Goal: Find specific page/section: Find specific page/section

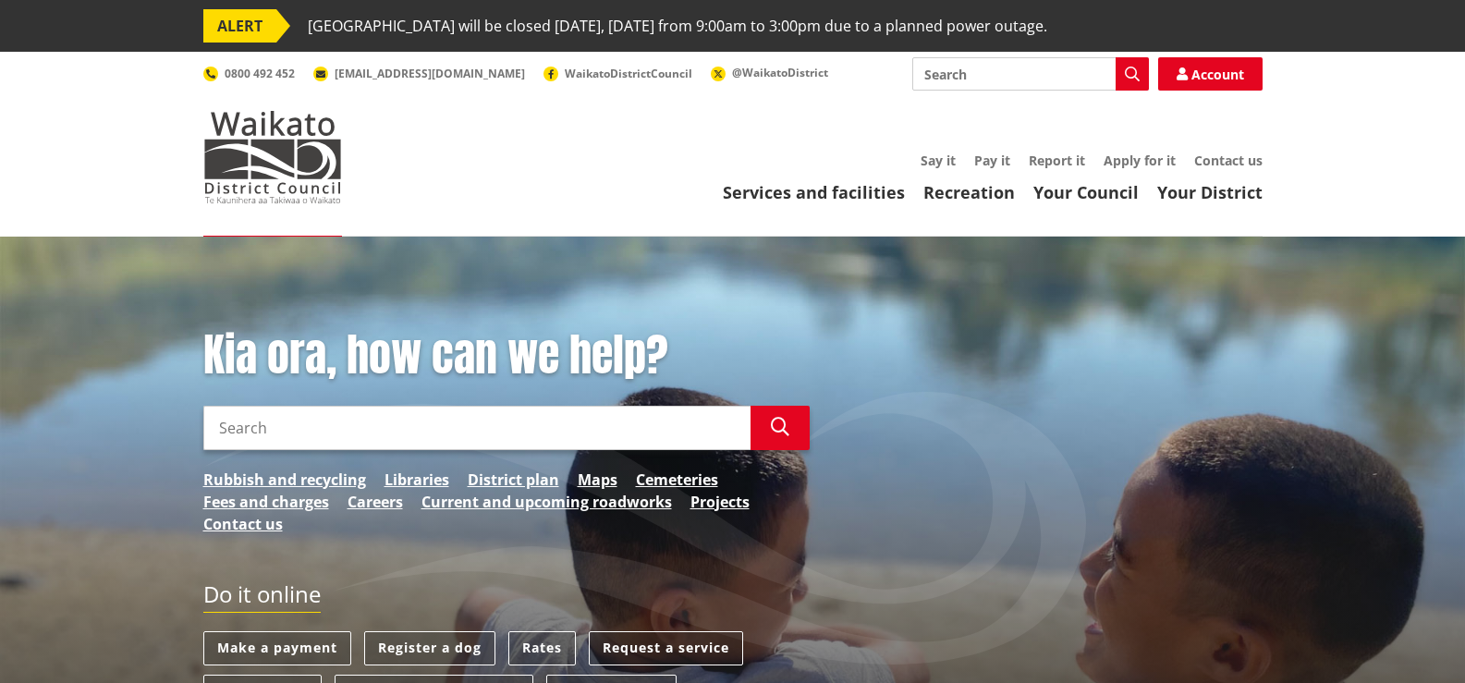
click at [965, 75] on input "Search" at bounding box center [1030, 73] width 237 height 33
paste input "89 Smith Street, Matamata"
type input "89 Smith Street, Matamata"
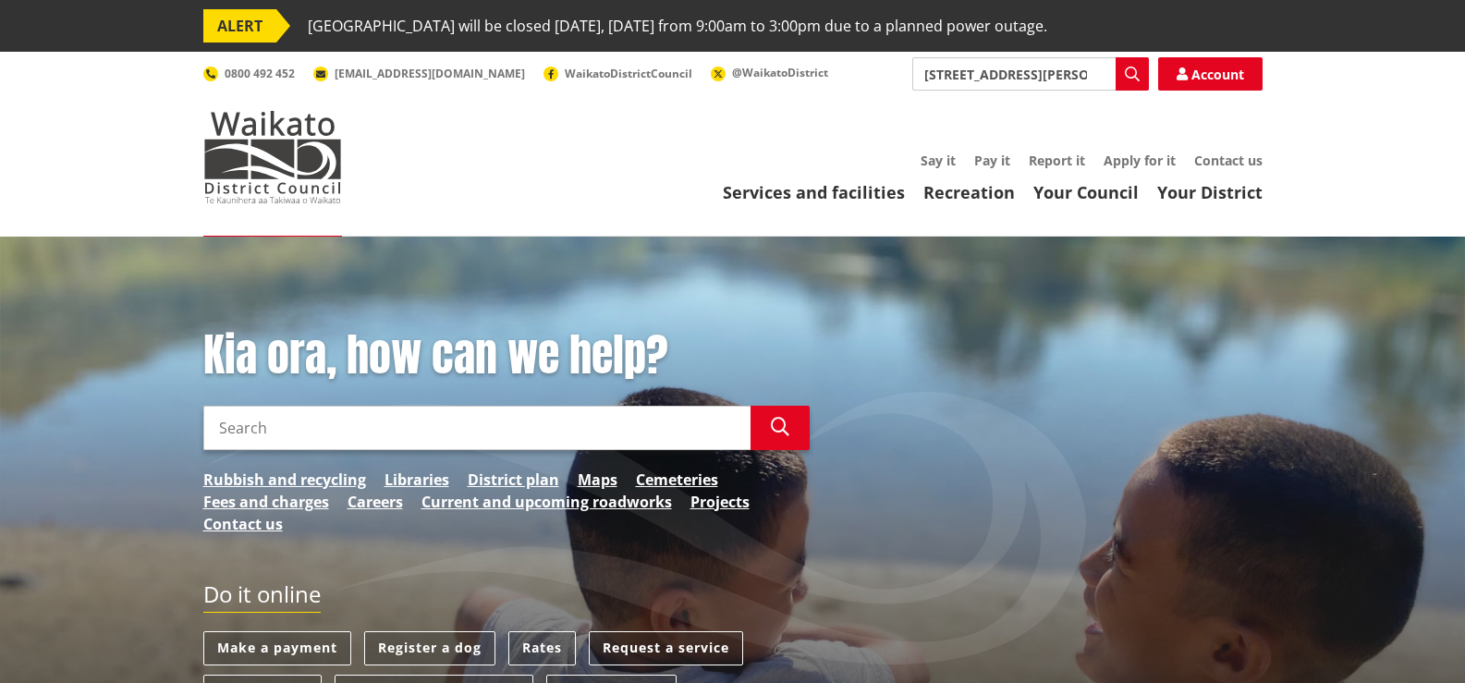
click at [255, 442] on input "Search" at bounding box center [476, 428] width 547 height 44
paste input "[STREET_ADDRESS][PERSON_NAME]"
type input "[STREET_ADDRESS][PERSON_NAME]"
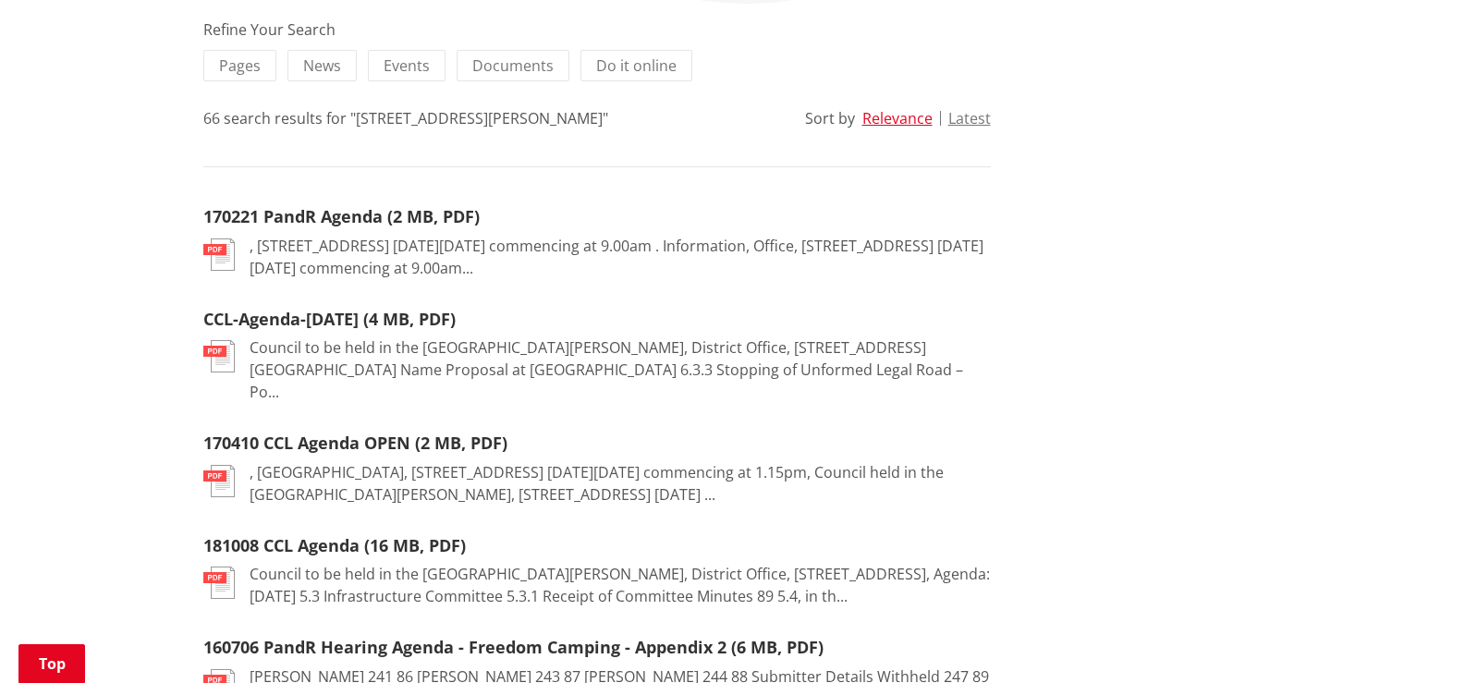
scroll to position [370, 0]
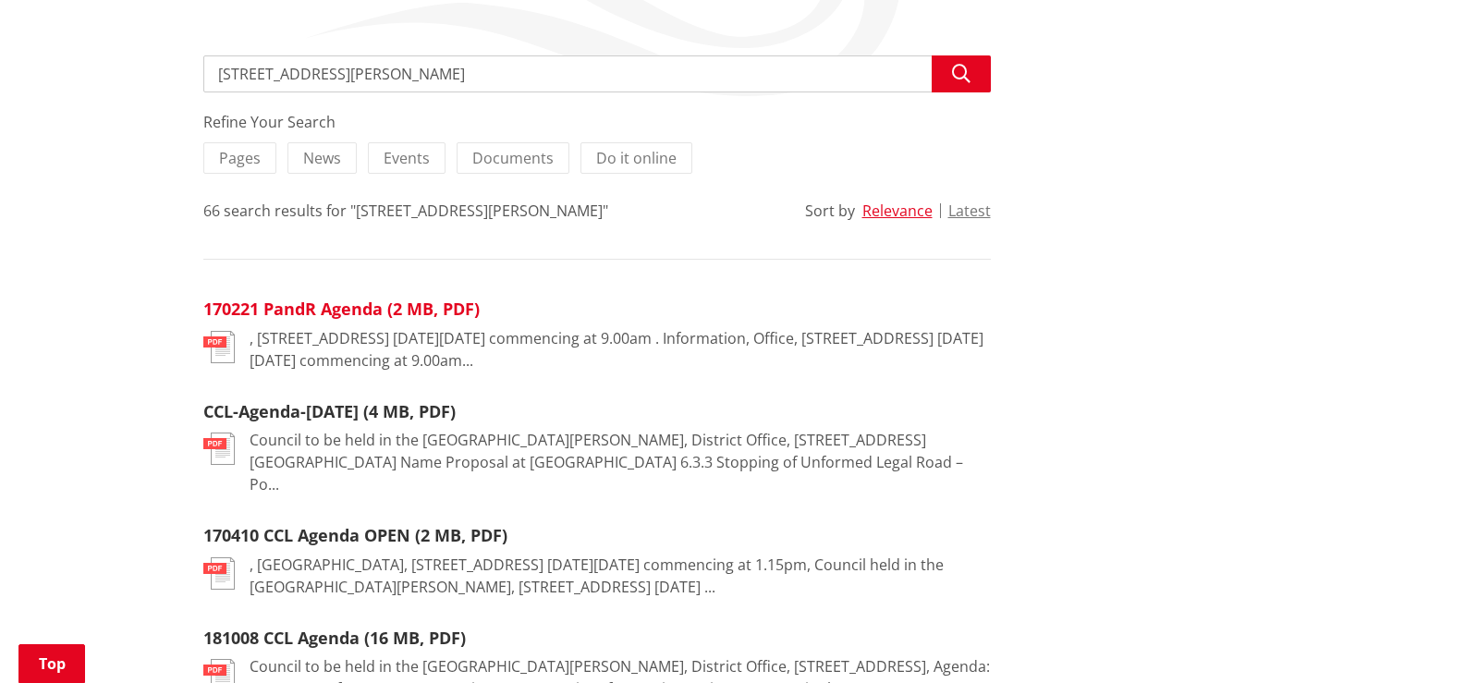
click at [293, 311] on link "170221 PandR Agenda (2 MB, PDF)" at bounding box center [341, 309] width 276 height 22
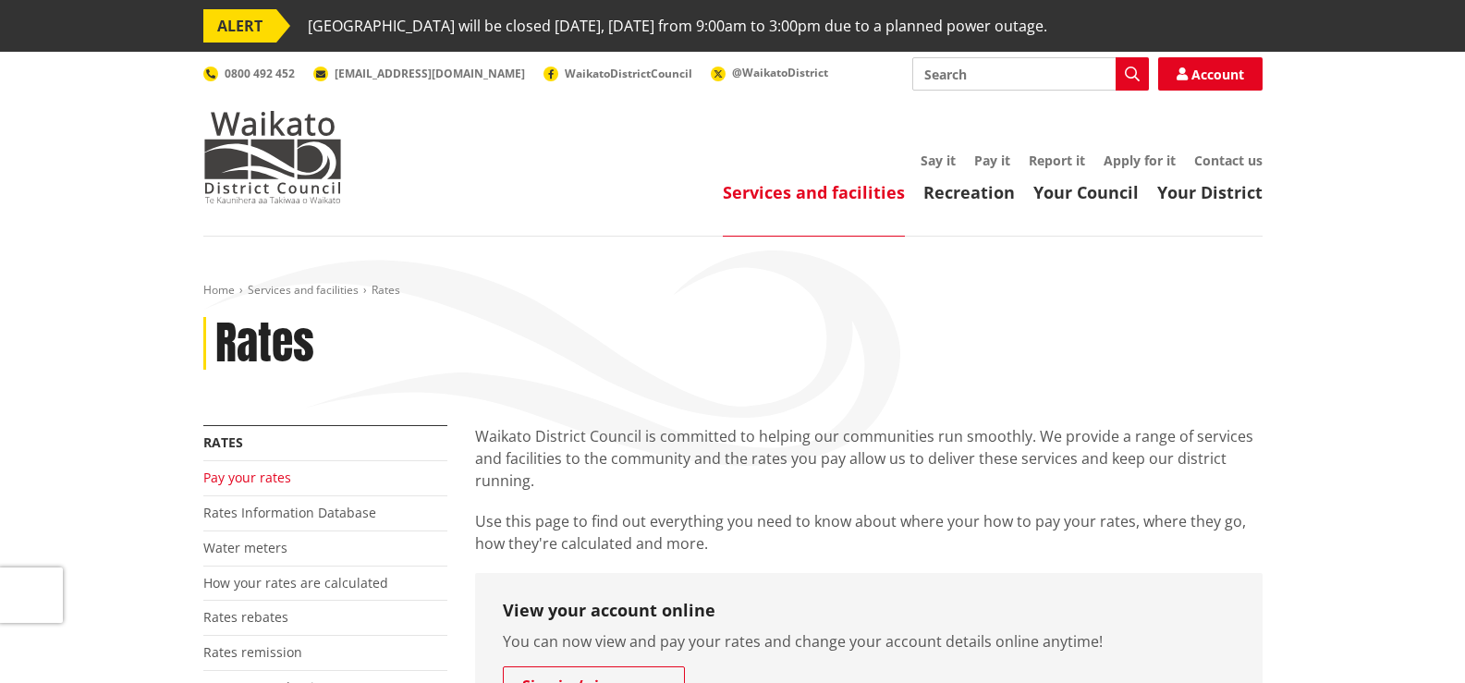
click at [250, 485] on link "Pay your rates" at bounding box center [247, 478] width 88 height 18
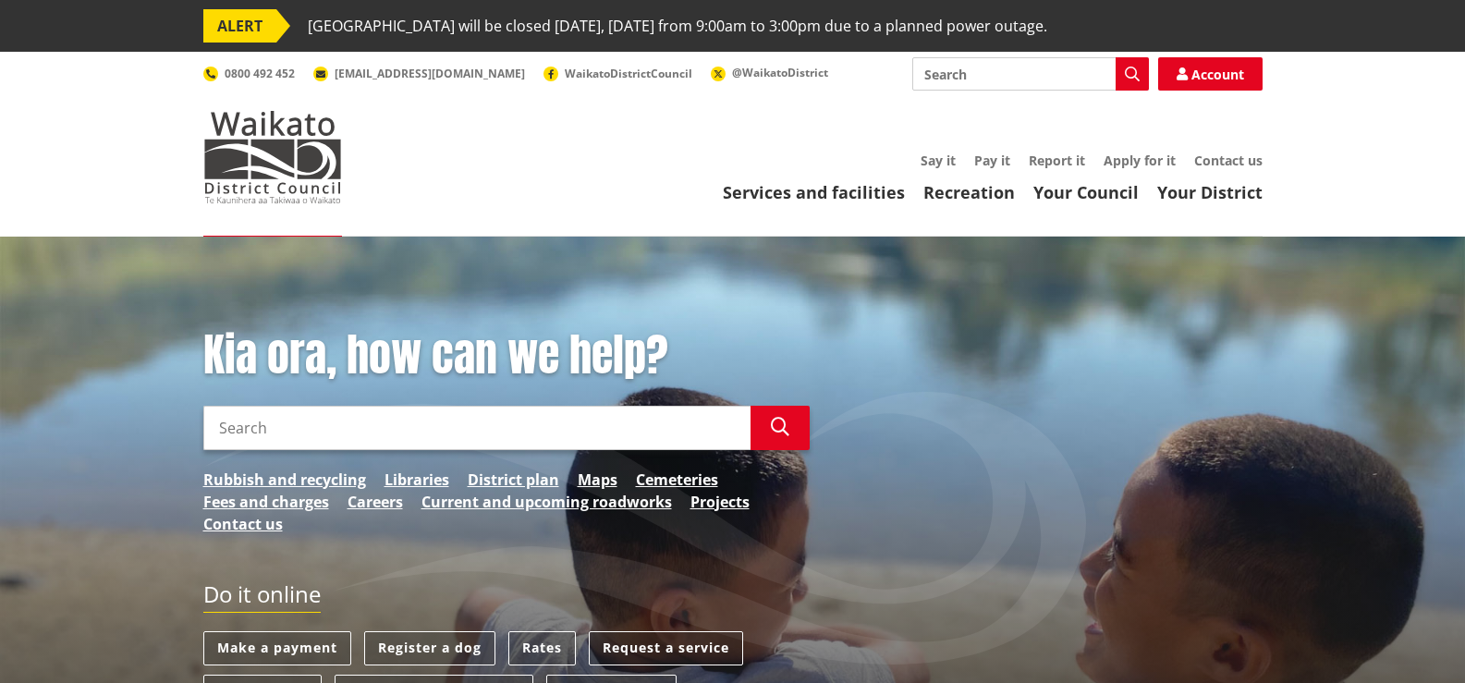
click at [351, 425] on input "Search" at bounding box center [476, 428] width 547 height 44
paste input "[STREET_ADDRESS][PERSON_NAME]"
click at [450, 432] on input "[STREET_ADDRESS][PERSON_NAME]" at bounding box center [476, 428] width 547 height 44
type input "[STREET_ADDRESS][PERSON_NAME]"
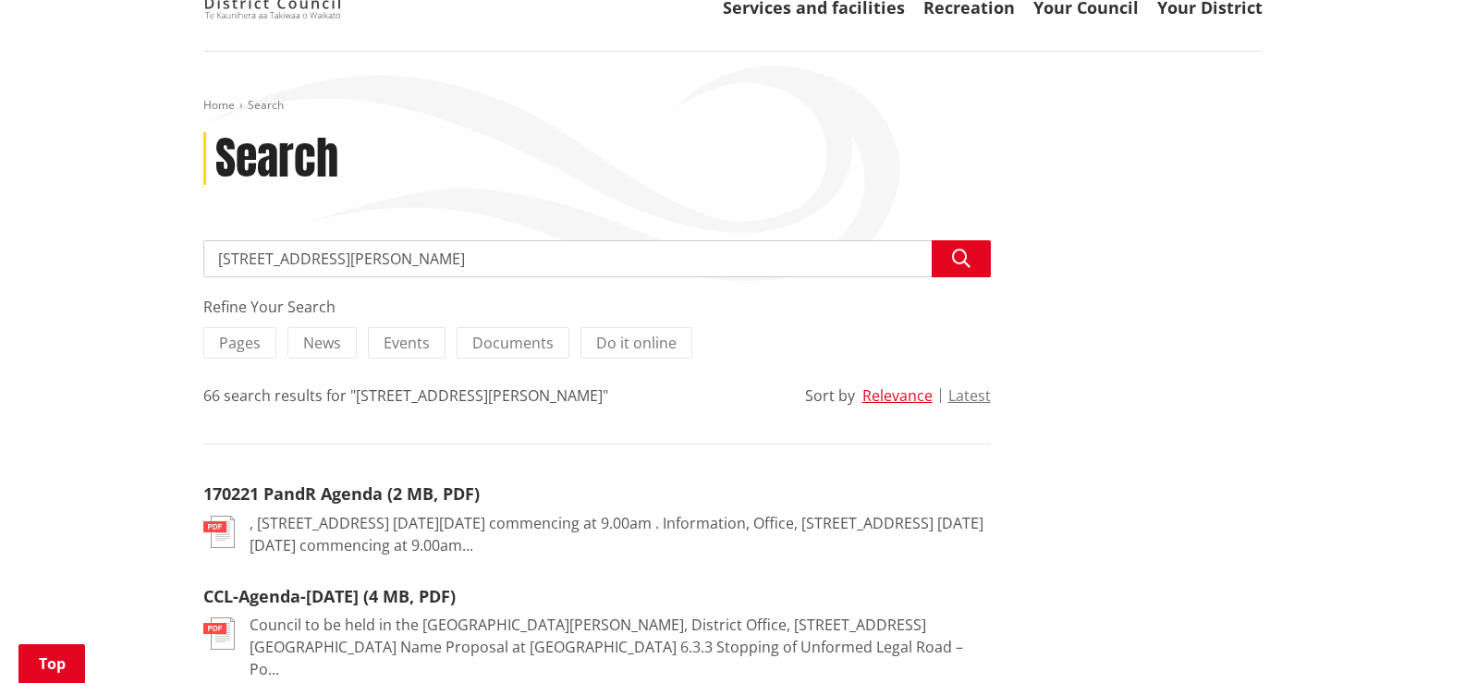
scroll to position [277, 0]
